Goal: Information Seeking & Learning: Learn about a topic

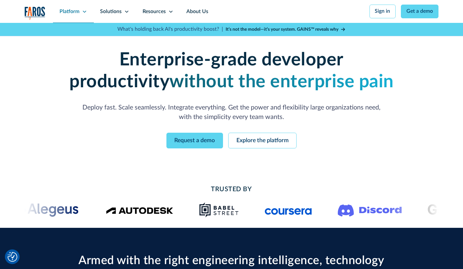
click at [78, 13] on div "Platform" at bounding box center [70, 12] width 20 height 8
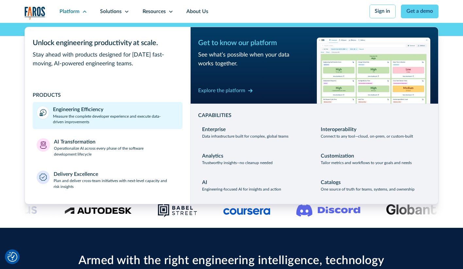
click at [90, 126] on link "Engineering Efficiency Measure the complete developer experience and execute da…" at bounding box center [108, 115] width 150 height 27
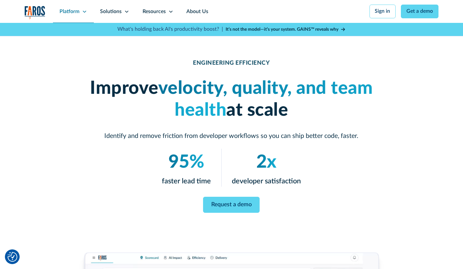
click at [81, 16] on div "Platform" at bounding box center [73, 11] width 41 height 23
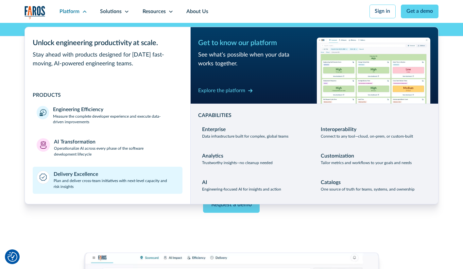
click at [96, 173] on div "Delivery Excellence" at bounding box center [76, 175] width 44 height 8
